Goal: Information Seeking & Learning: Learn about a topic

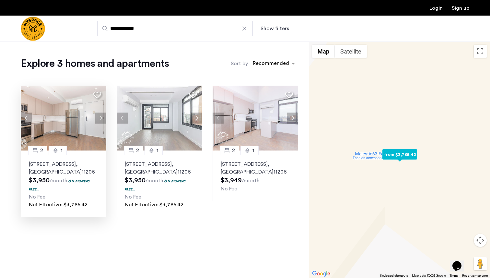
click at [100, 116] on button "Next apartment" at bounding box center [100, 118] width 11 height 11
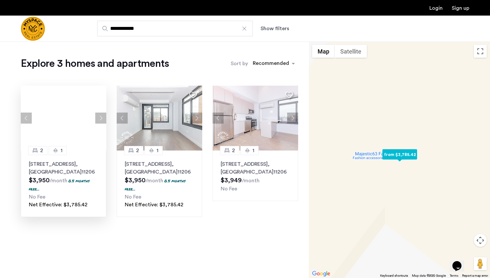
click at [100, 116] on button "Next apartment" at bounding box center [100, 118] width 11 height 11
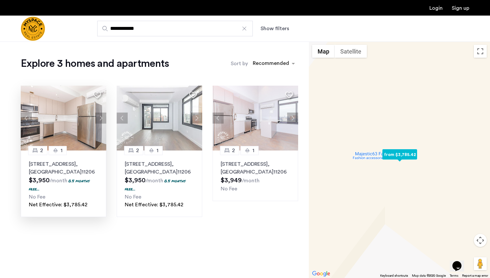
click at [100, 116] on button "Next apartment" at bounding box center [100, 118] width 11 height 11
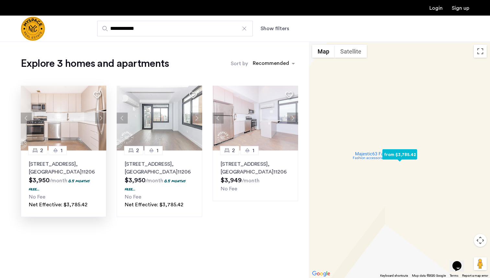
click at [101, 116] on button "Next apartment" at bounding box center [100, 118] width 11 height 11
